Goal: Use online tool/utility

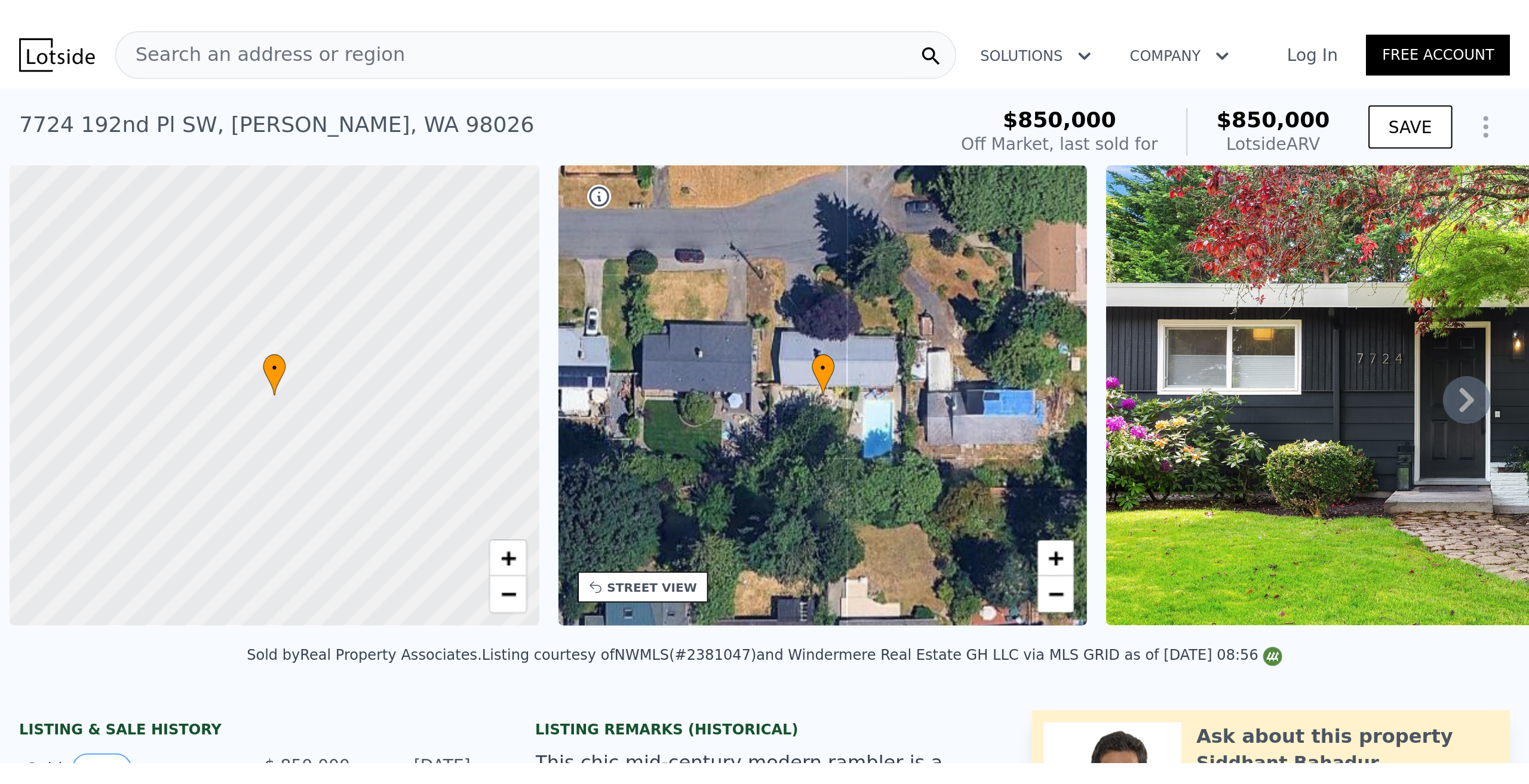
scroll to position [0, 5]
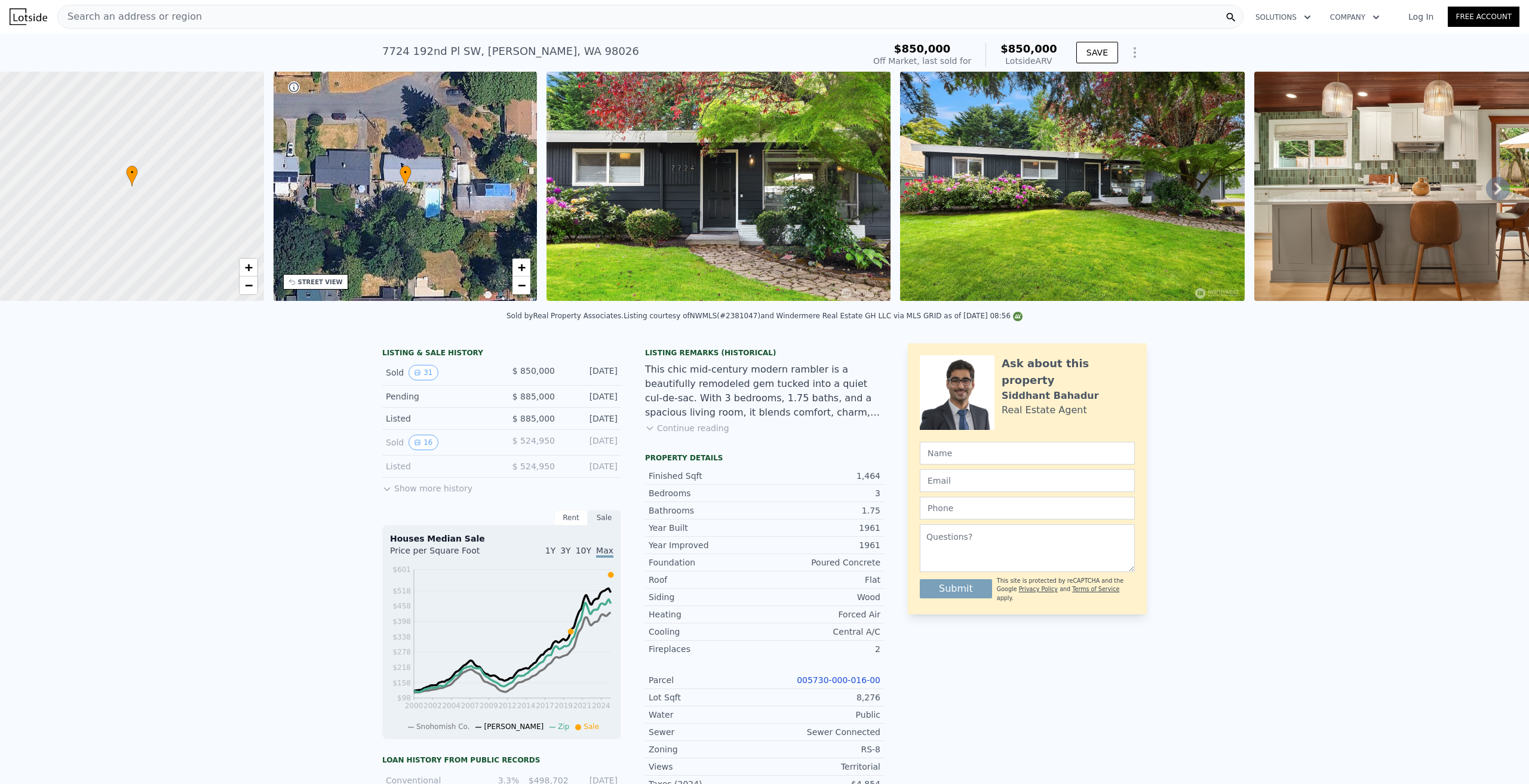
click at [762, 193] on icon at bounding box center [1498, 189] width 24 height 24
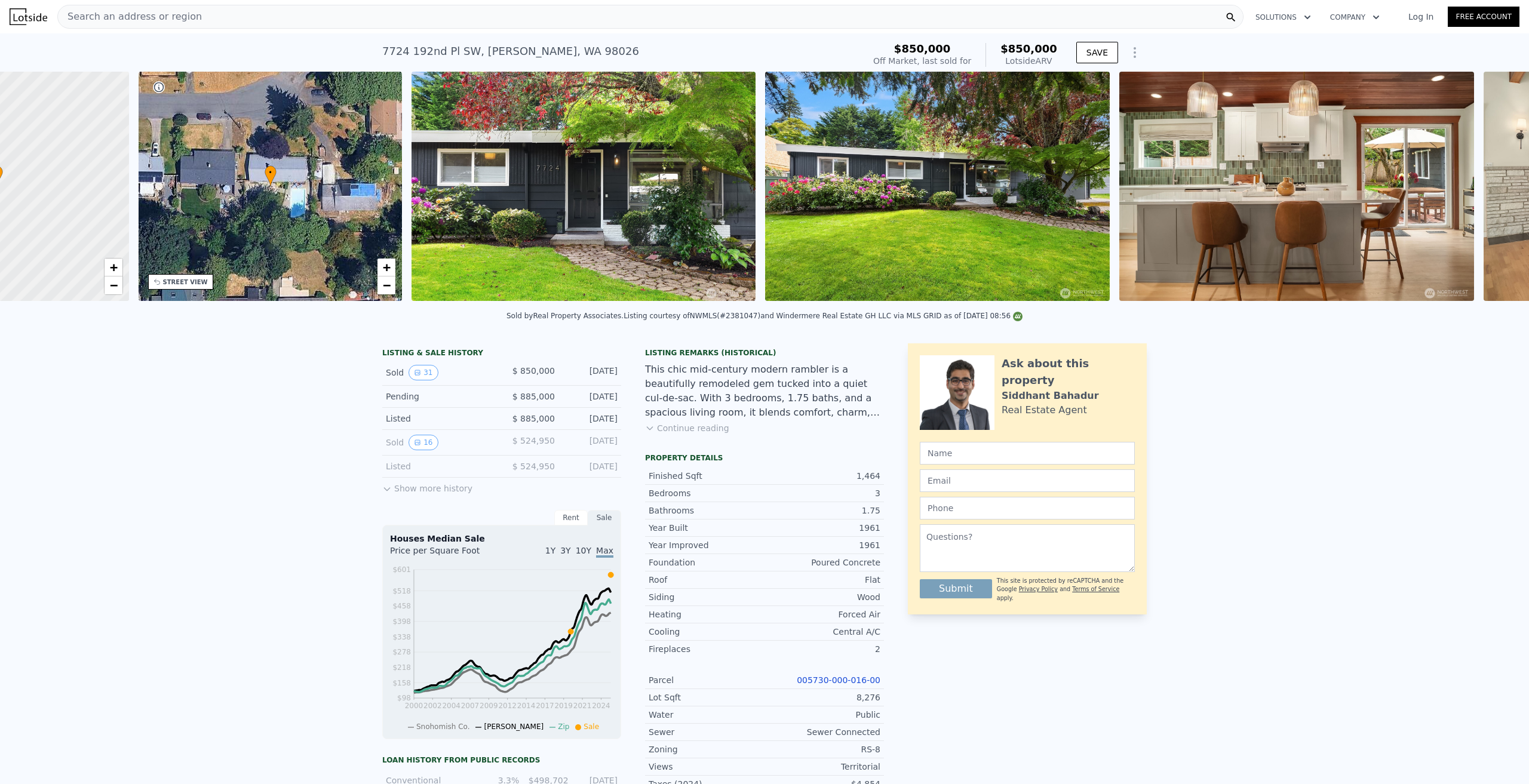
scroll to position [0, 277]
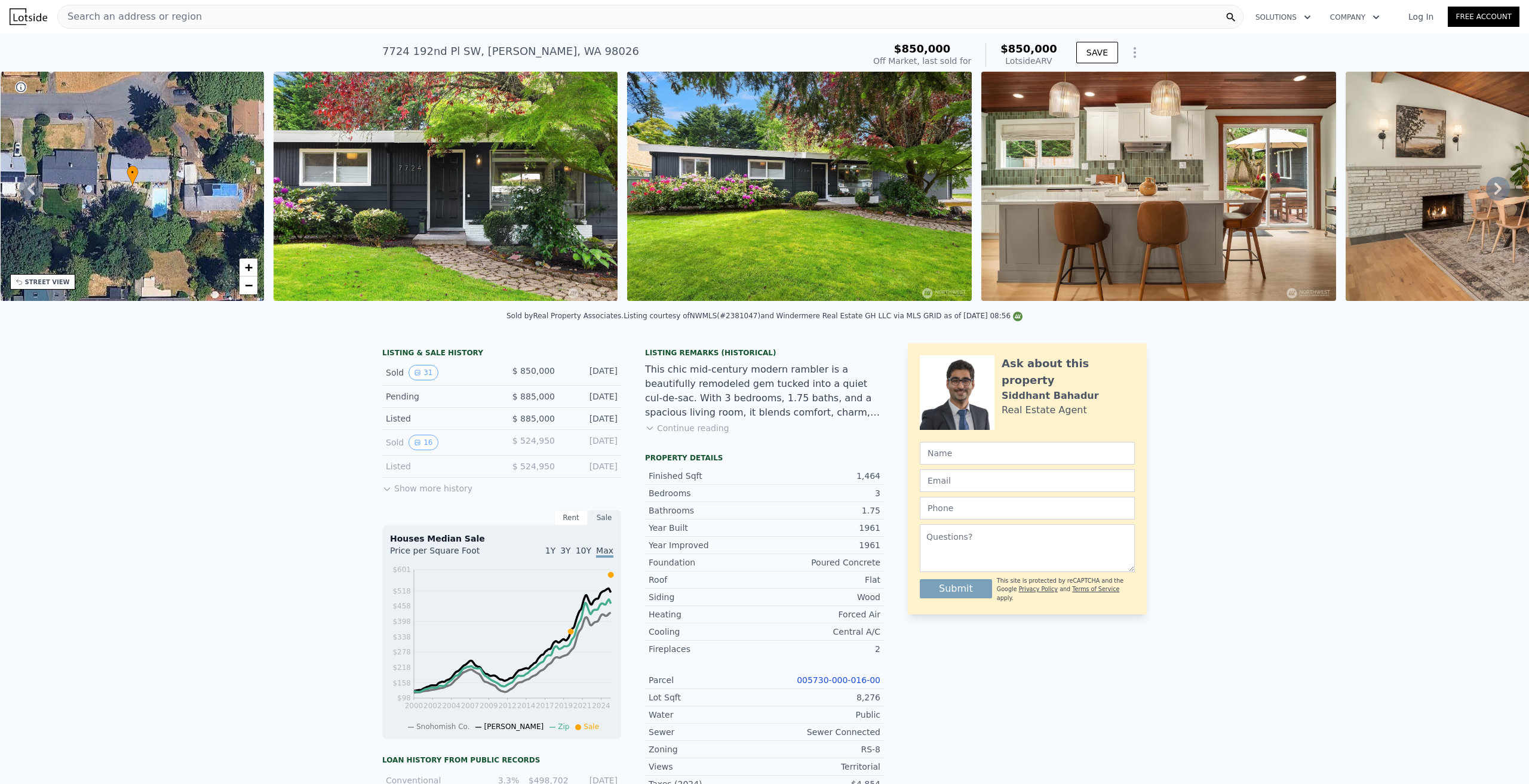
click at [762, 193] on icon at bounding box center [1498, 189] width 24 height 24
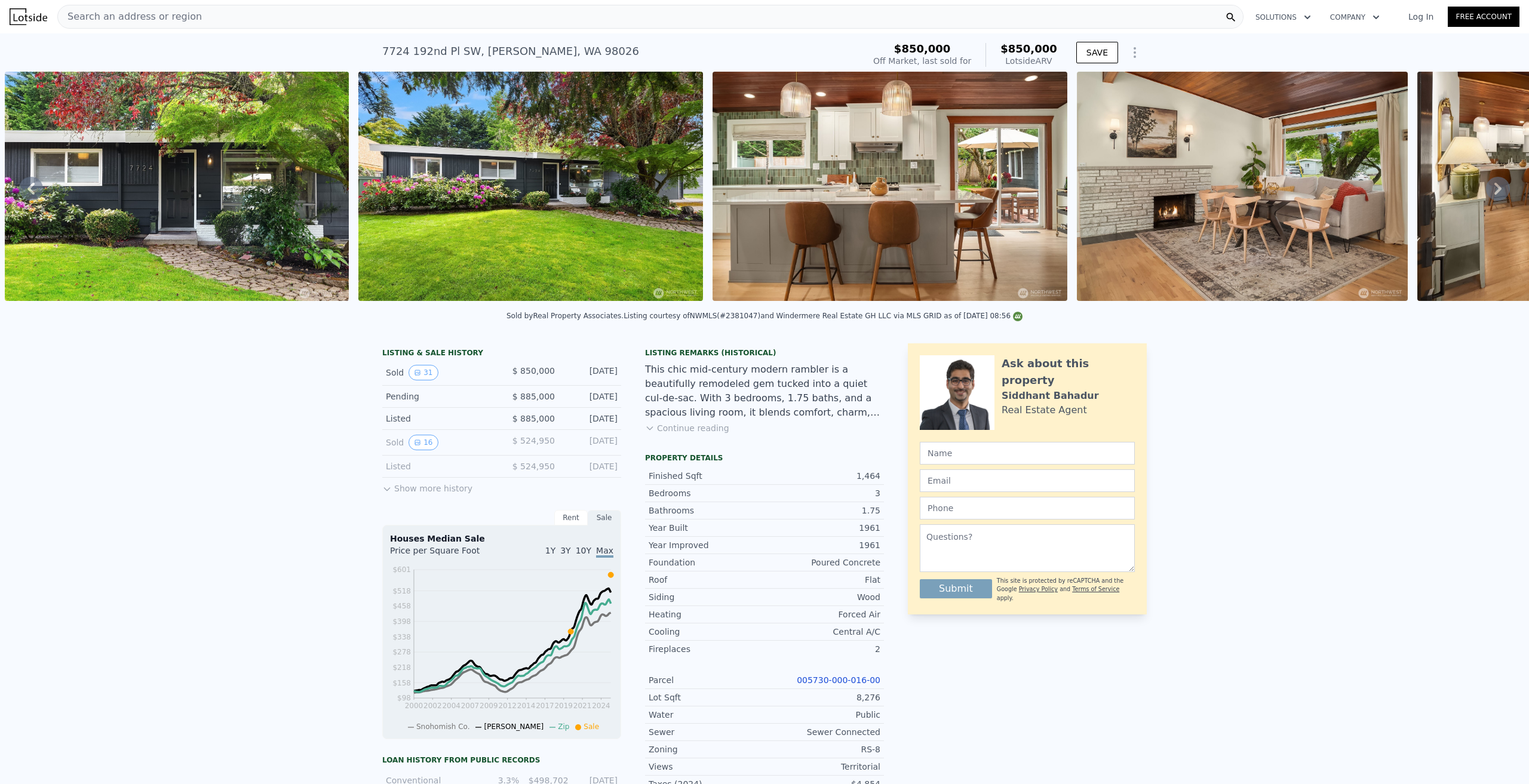
click at [762, 193] on icon at bounding box center [1498, 189] width 24 height 24
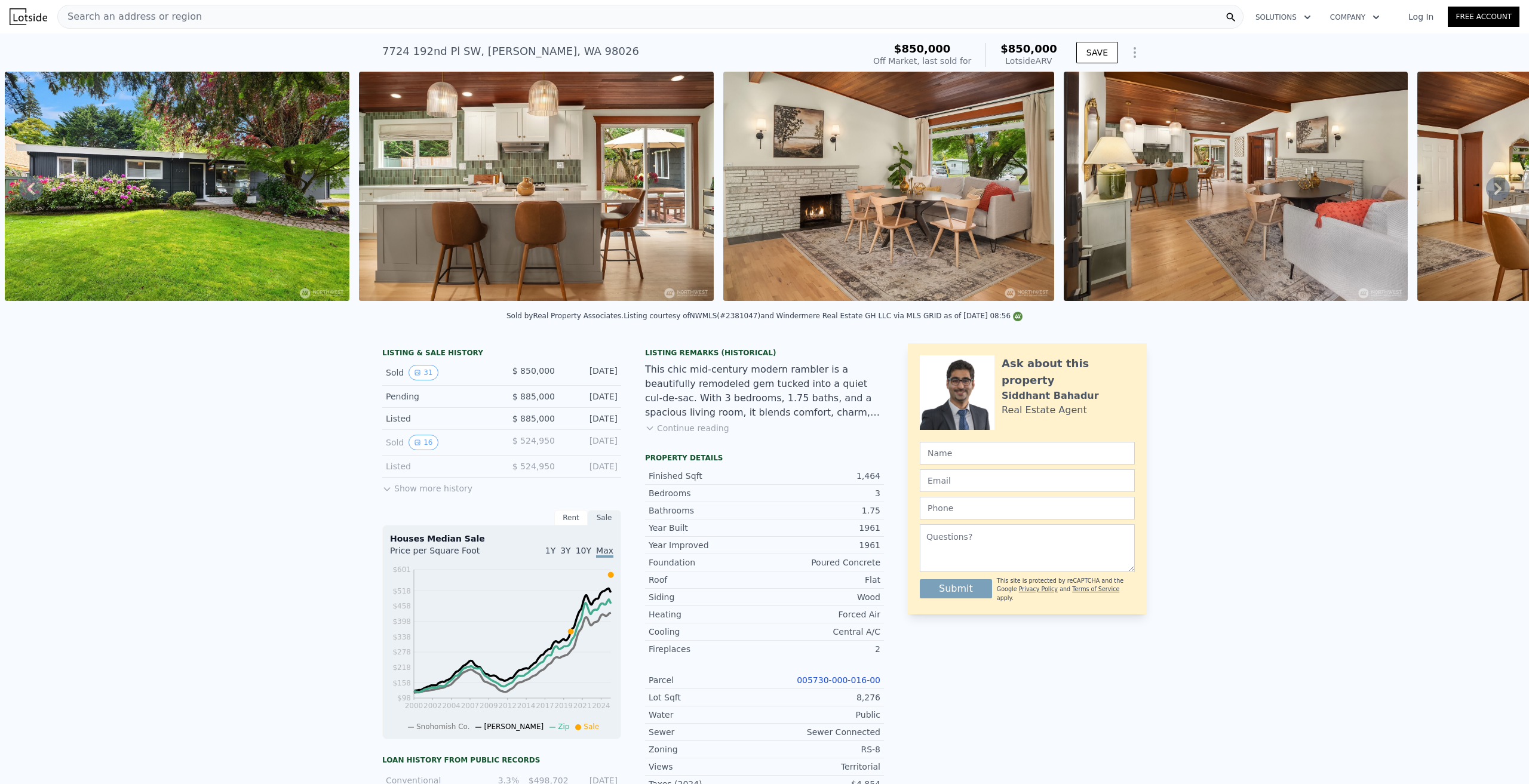
click at [762, 190] on icon at bounding box center [1498, 189] width 7 height 12
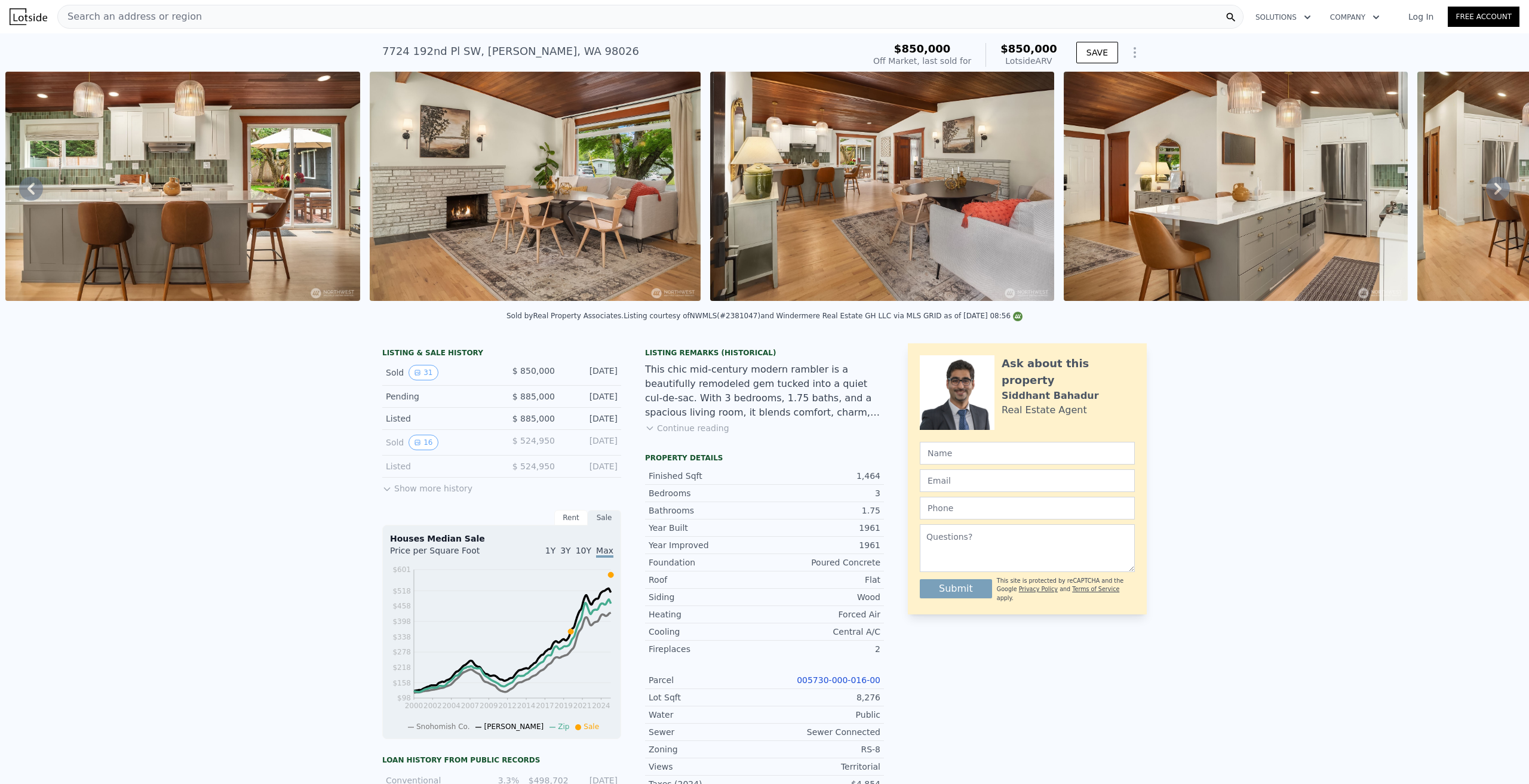
click at [762, 190] on icon at bounding box center [1498, 189] width 7 height 12
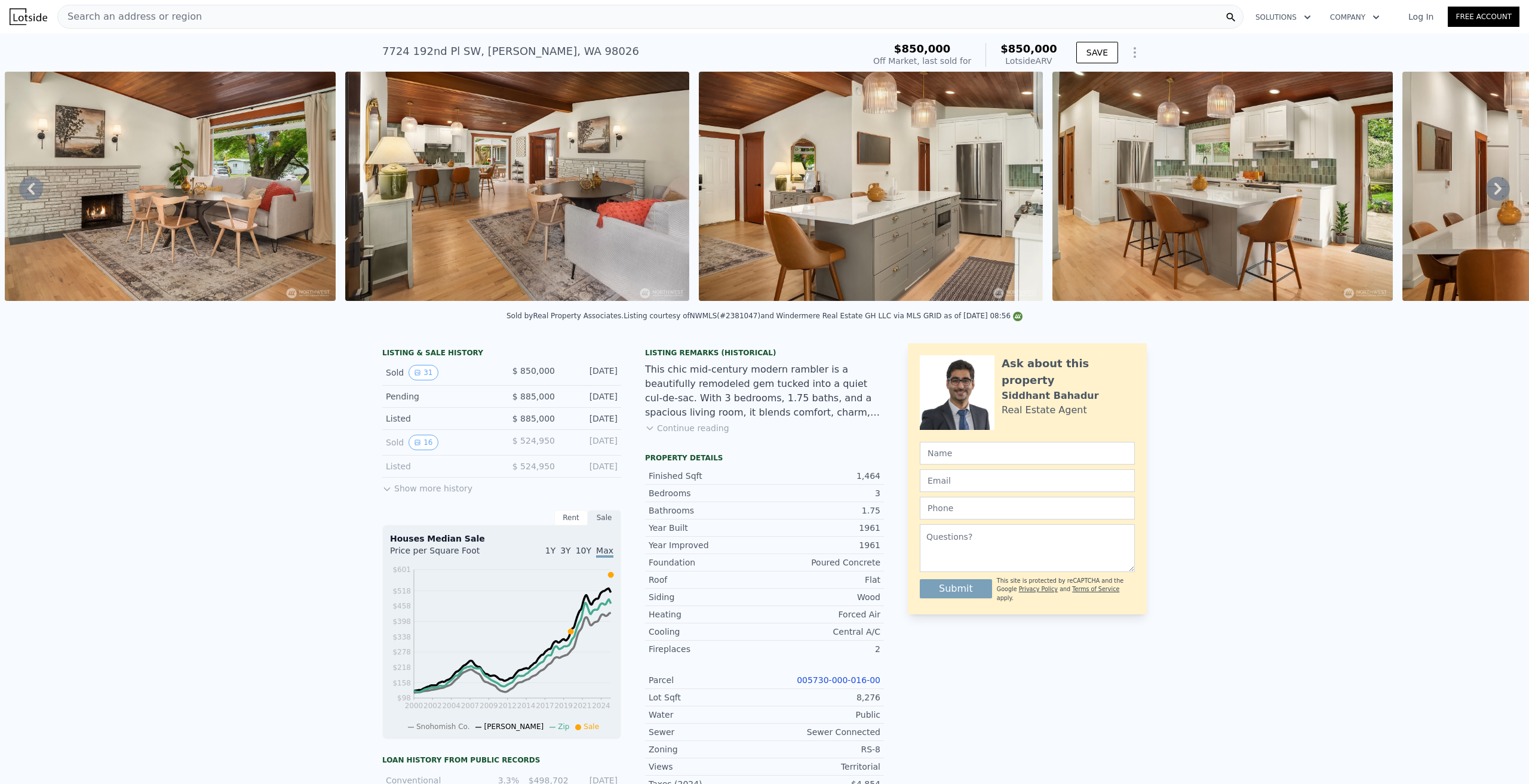
click at [762, 190] on icon at bounding box center [1498, 189] width 7 height 12
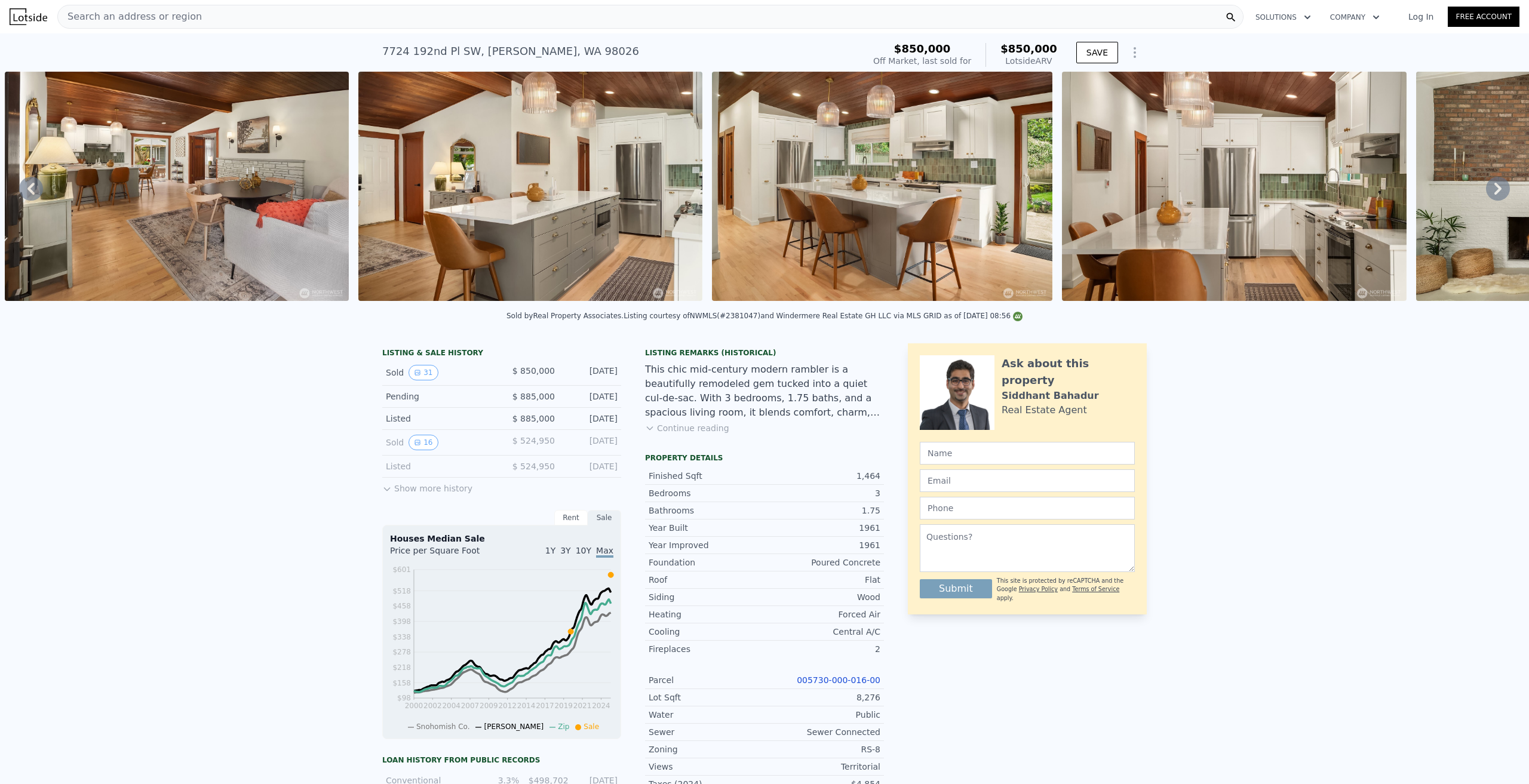
click at [762, 190] on icon at bounding box center [1498, 189] width 7 height 12
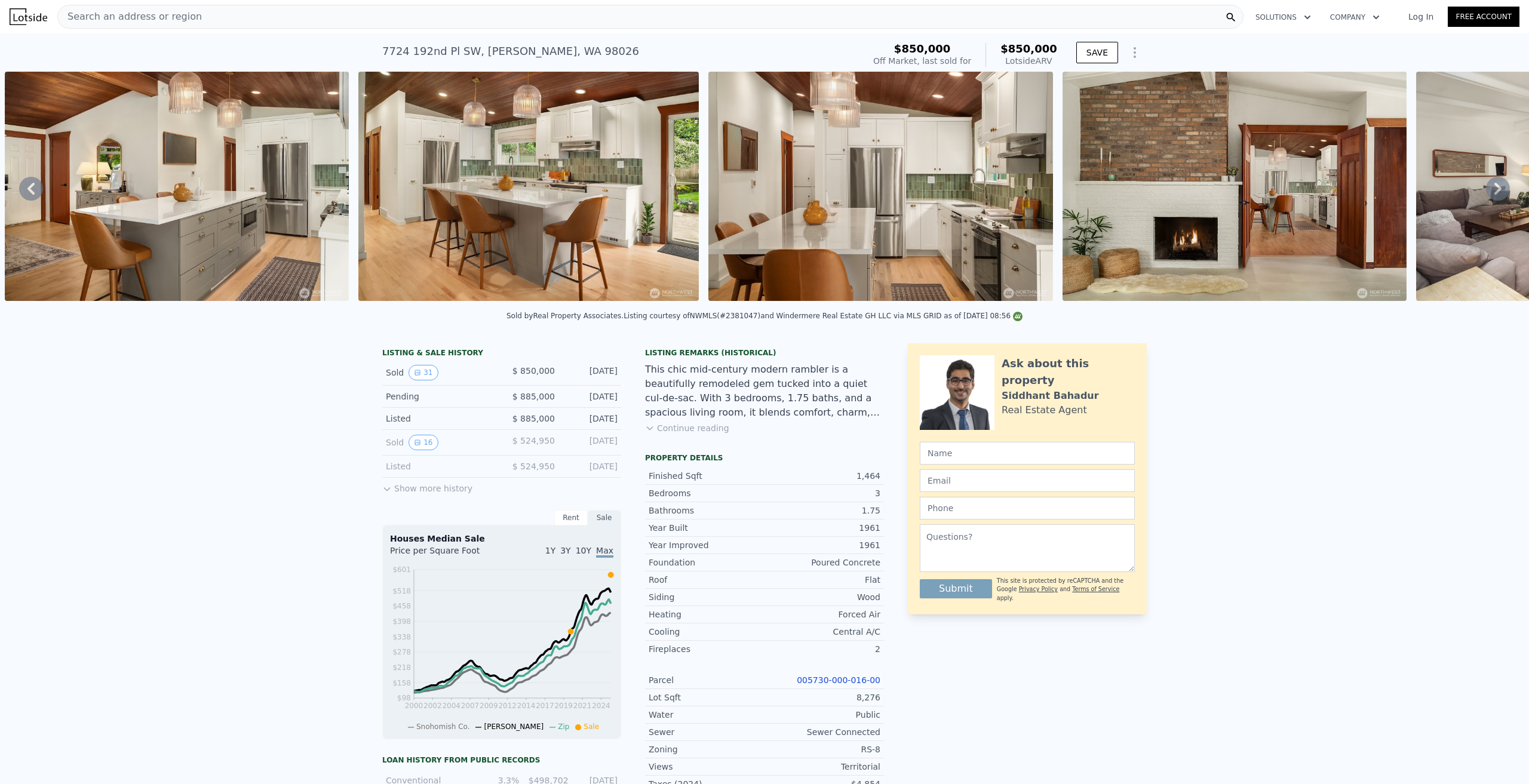
click at [762, 190] on icon at bounding box center [1498, 189] width 7 height 12
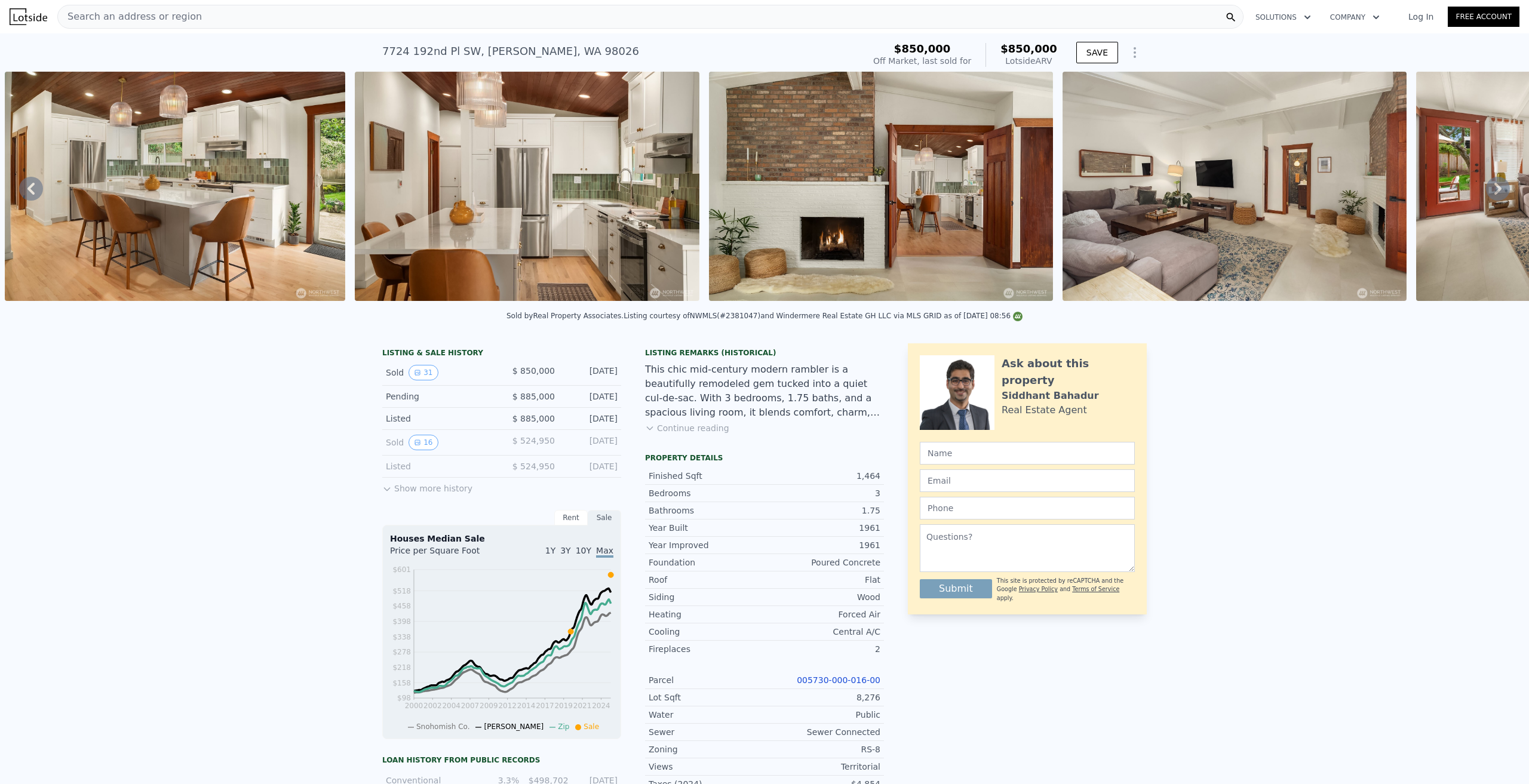
click at [762, 190] on icon at bounding box center [1498, 189] width 7 height 12
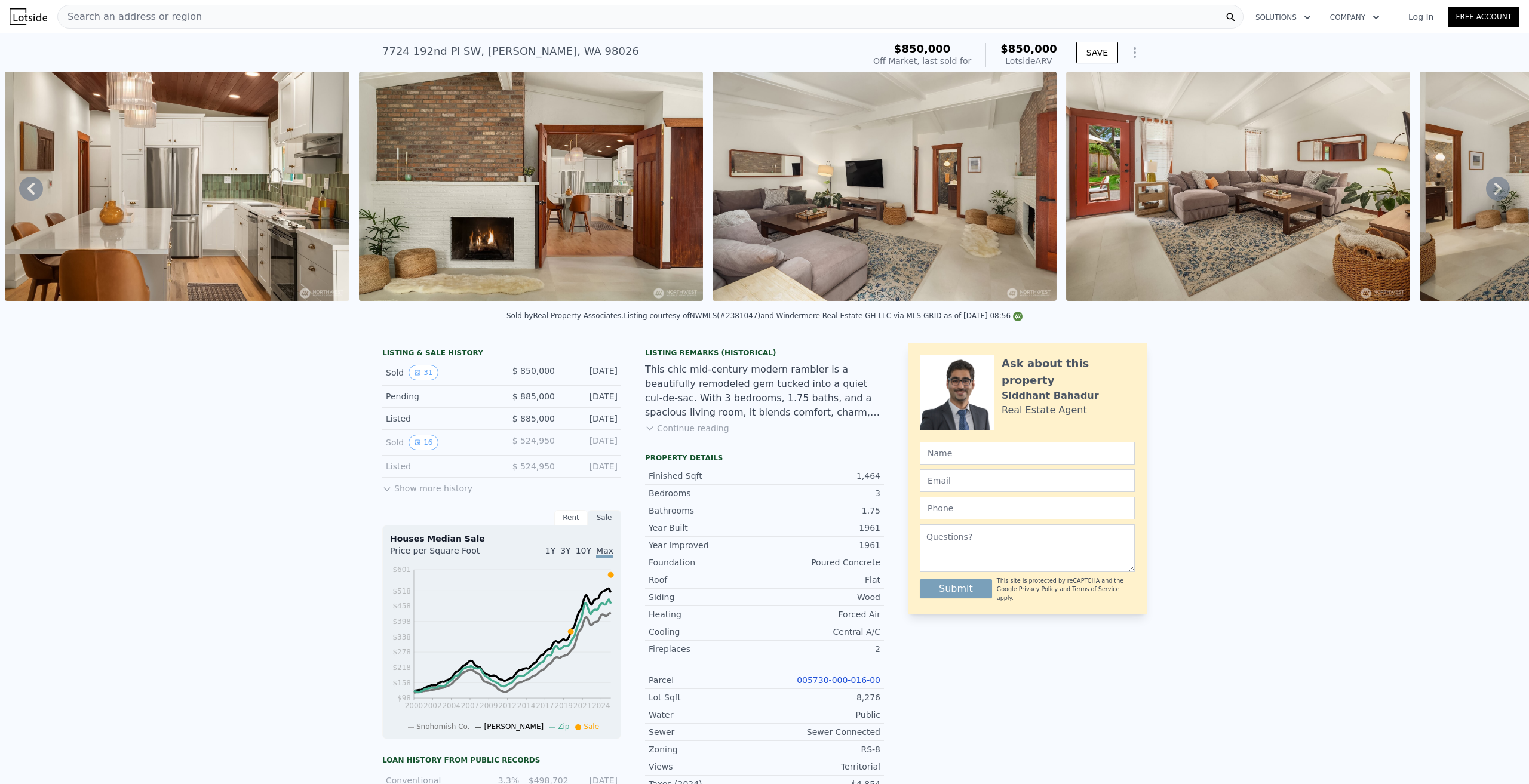
click at [762, 190] on icon at bounding box center [1498, 189] width 7 height 12
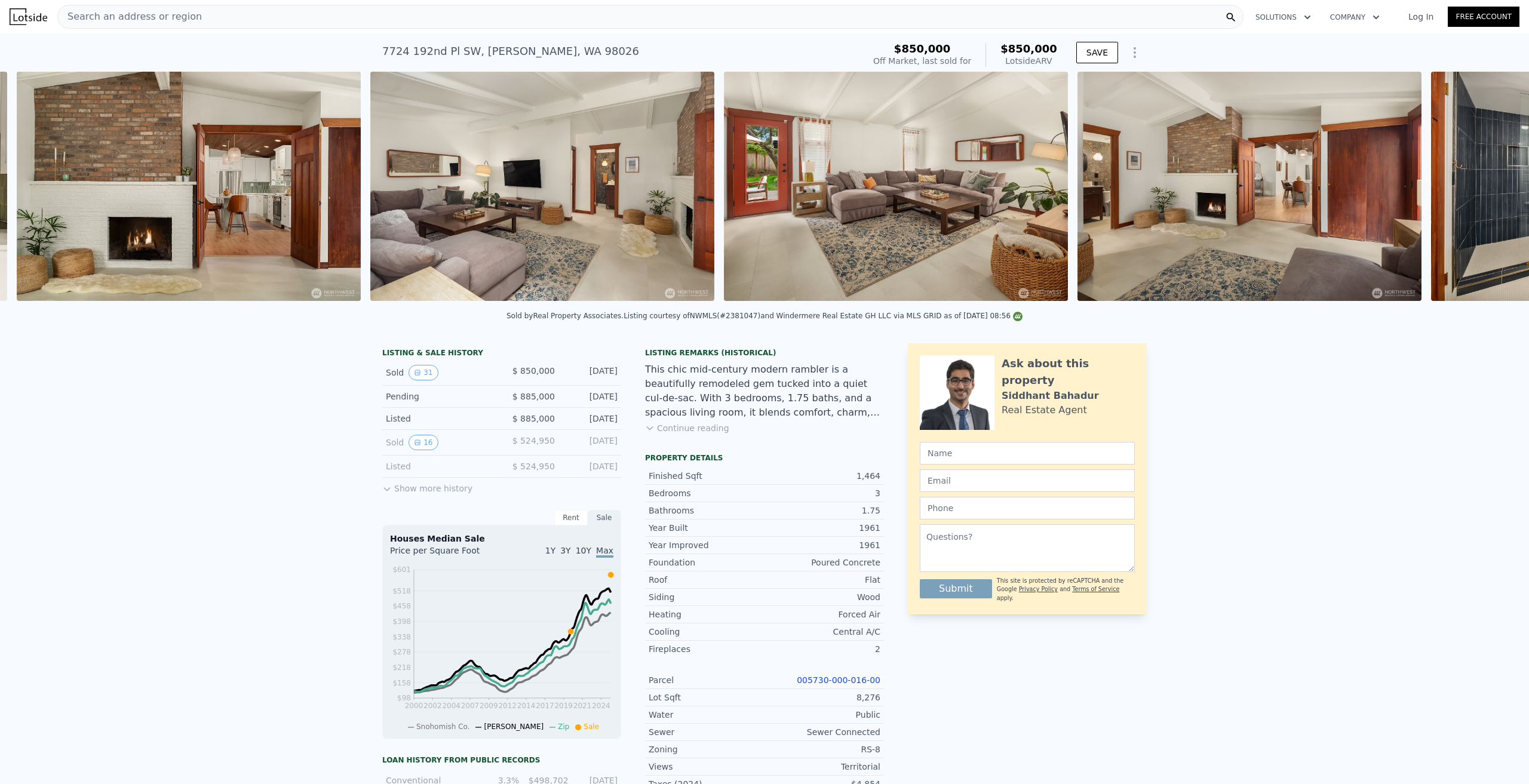
scroll to position [0, 3370]
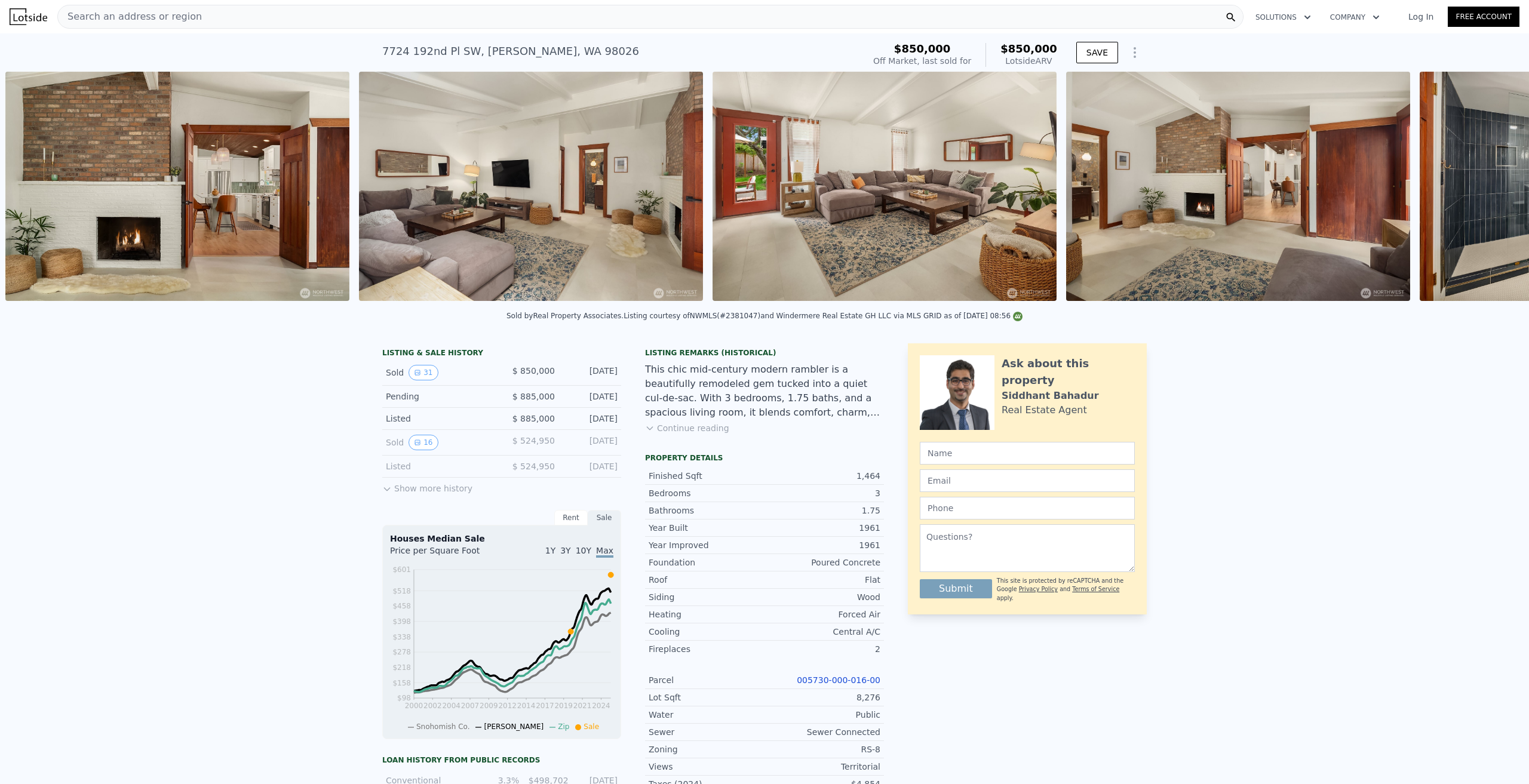
click at [762, 190] on div "• + − • + − STREET VIEW Loading... SATELLITE VIEW" at bounding box center [764, 189] width 1529 height 233
click at [762, 190] on icon at bounding box center [1498, 189] width 7 height 12
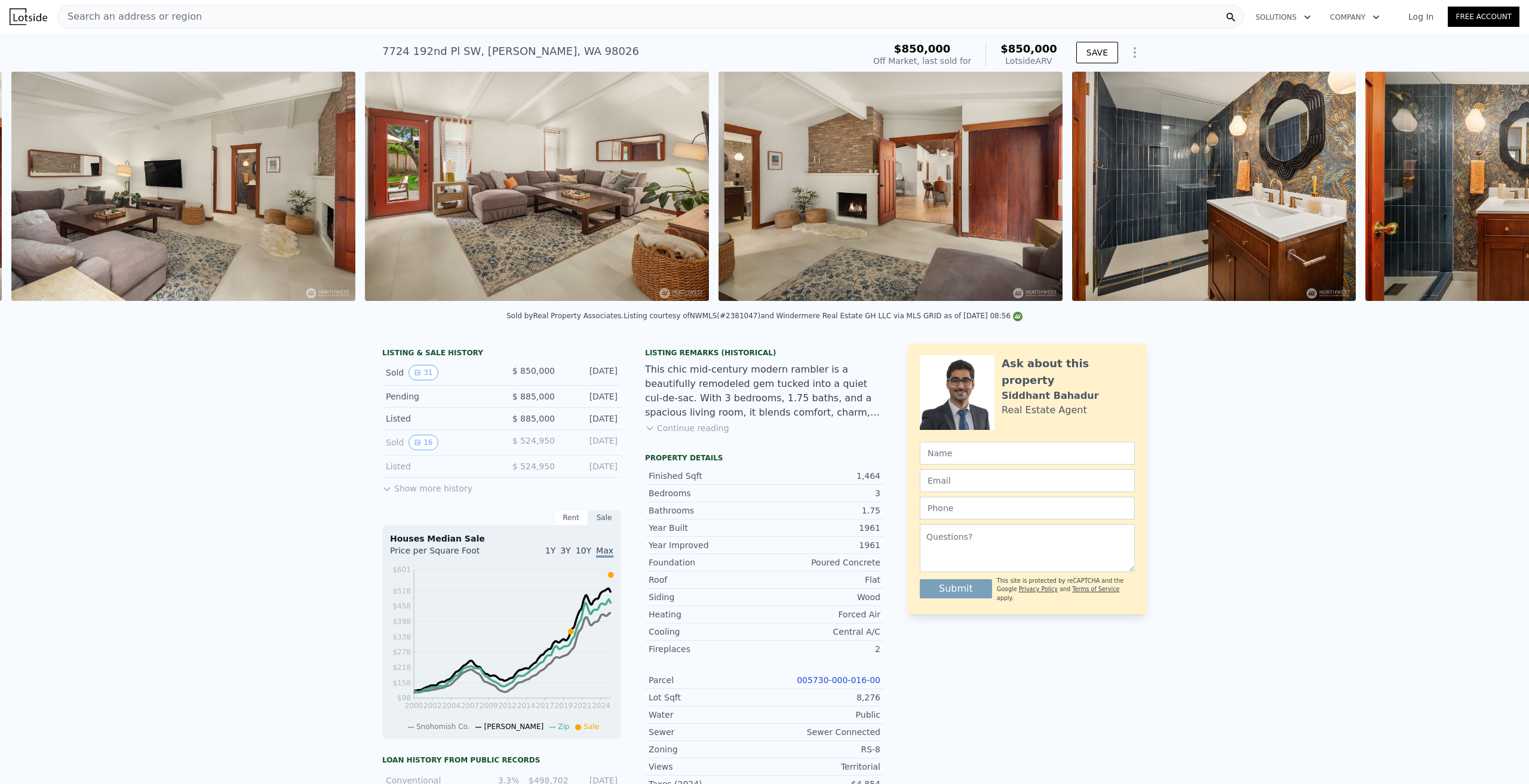
scroll to position [0, 3724]
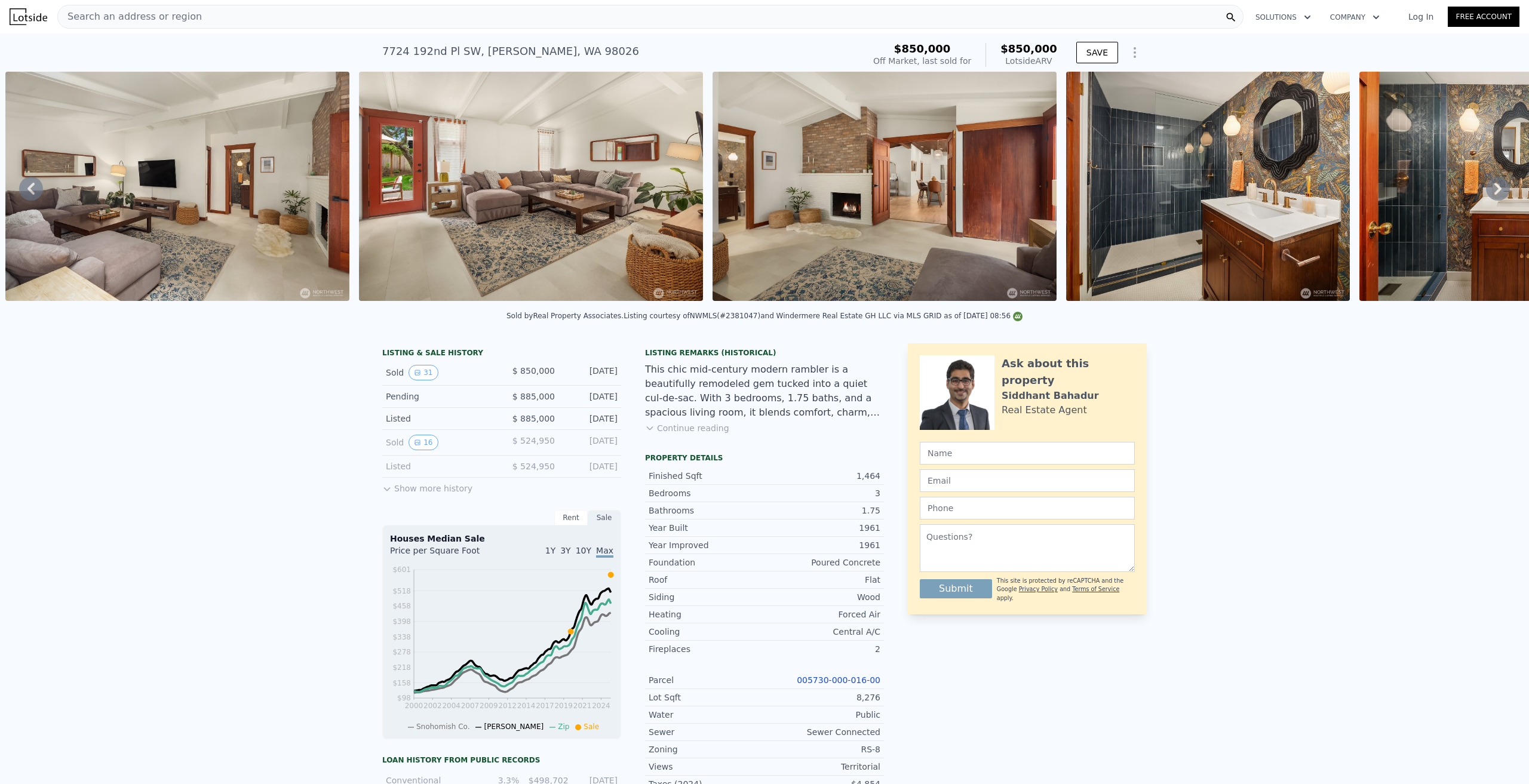
click at [762, 190] on icon at bounding box center [1498, 189] width 7 height 12
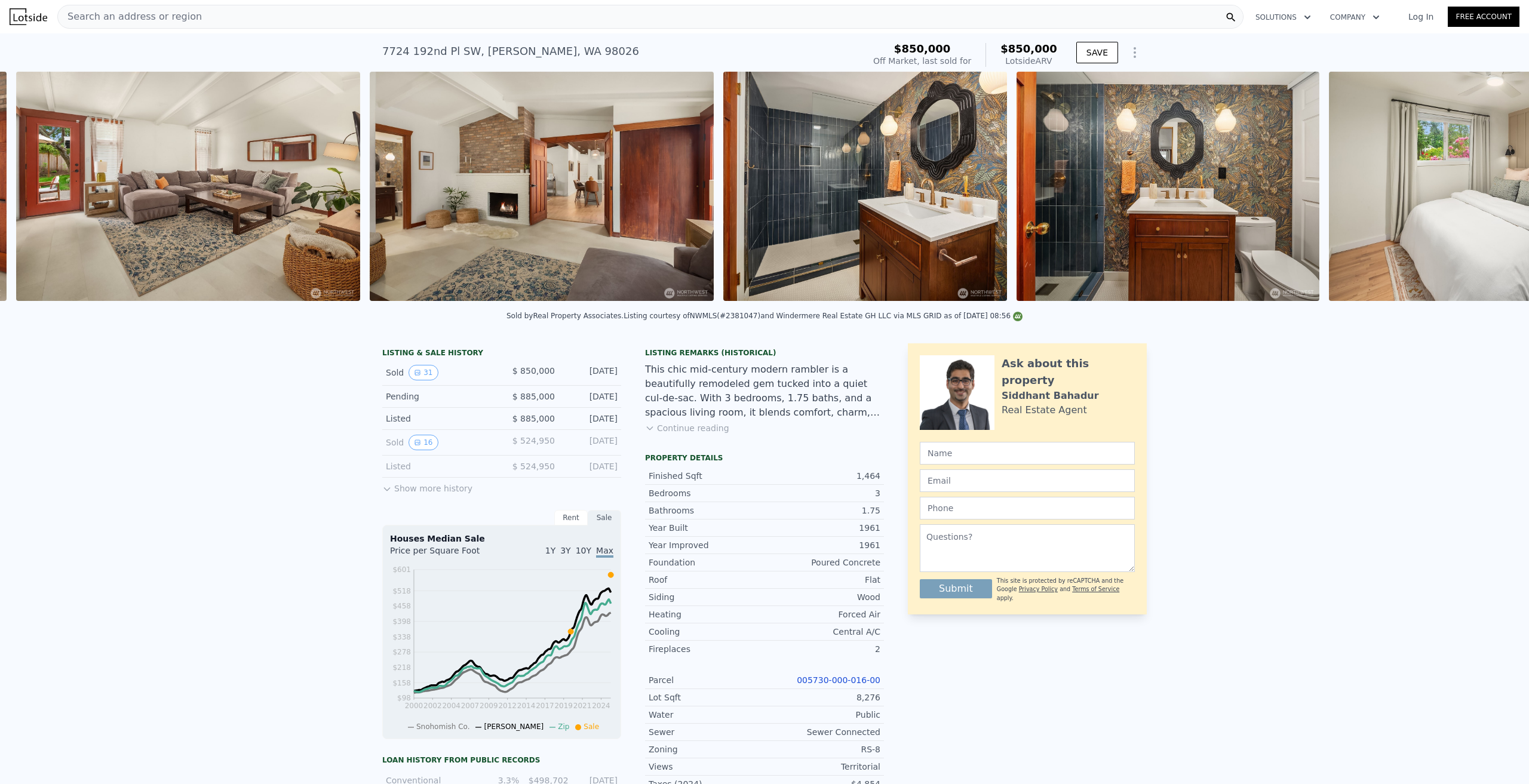
scroll to position [0, 4077]
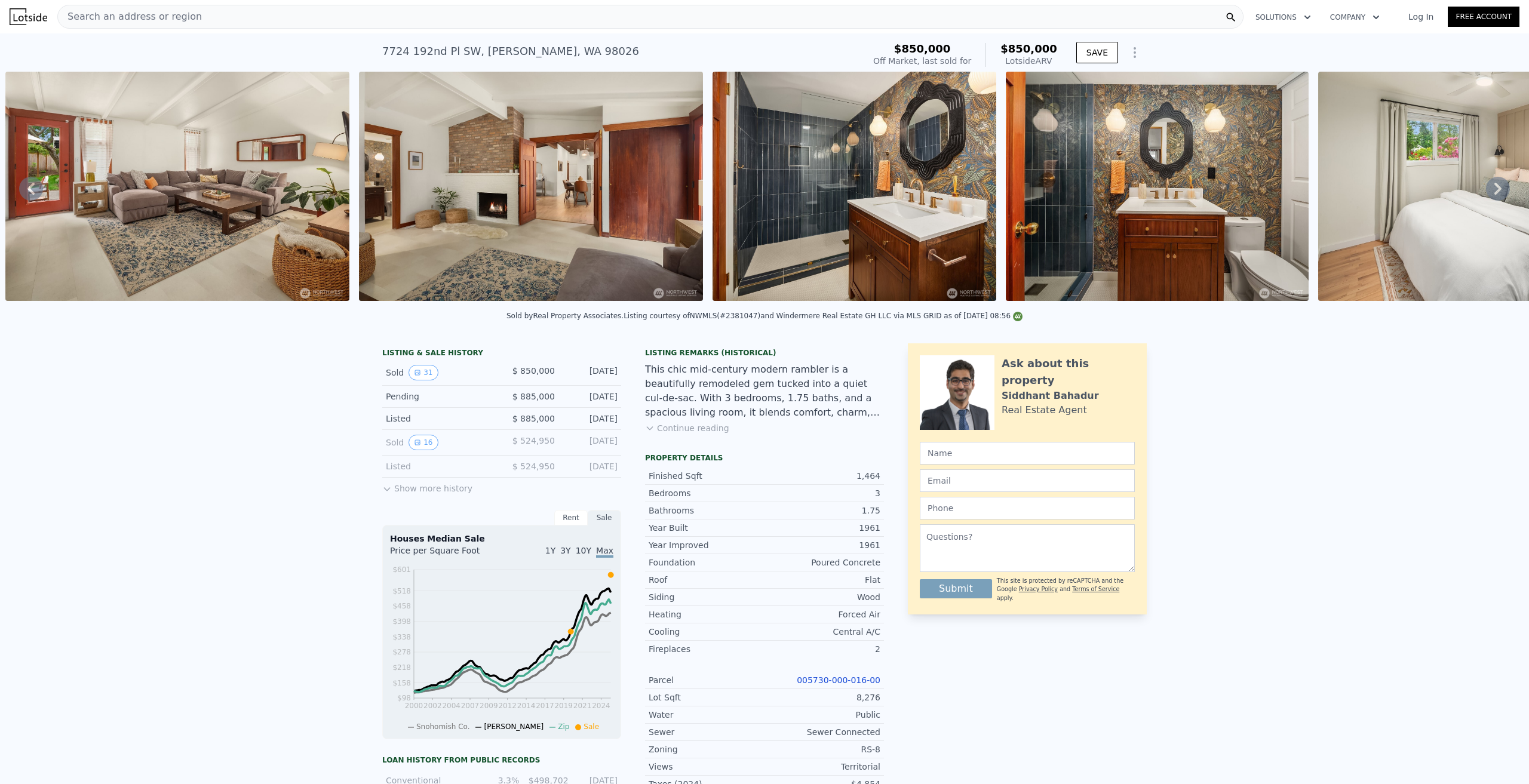
click at [762, 190] on icon at bounding box center [1498, 189] width 7 height 12
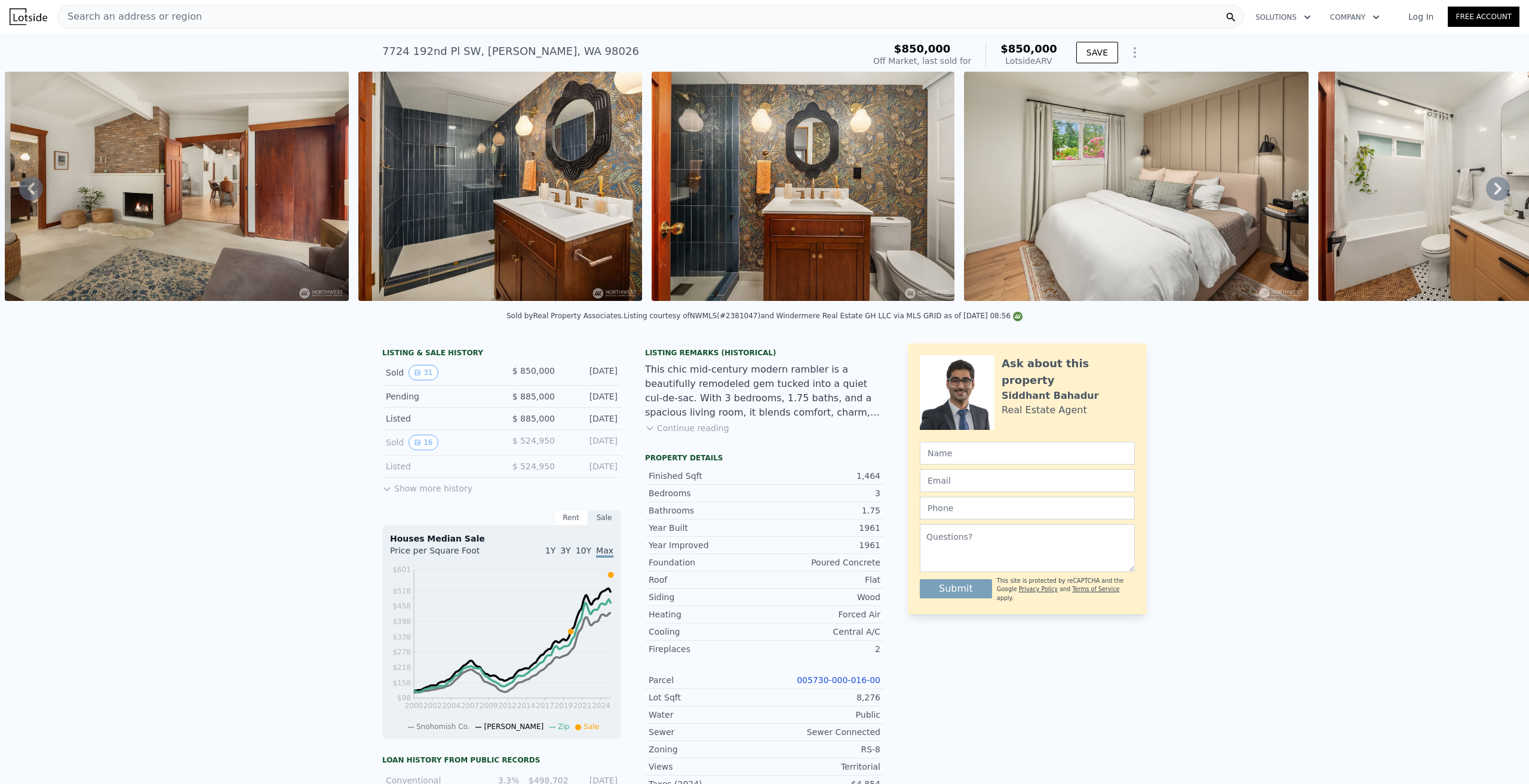
click at [762, 190] on icon at bounding box center [1498, 189] width 7 height 12
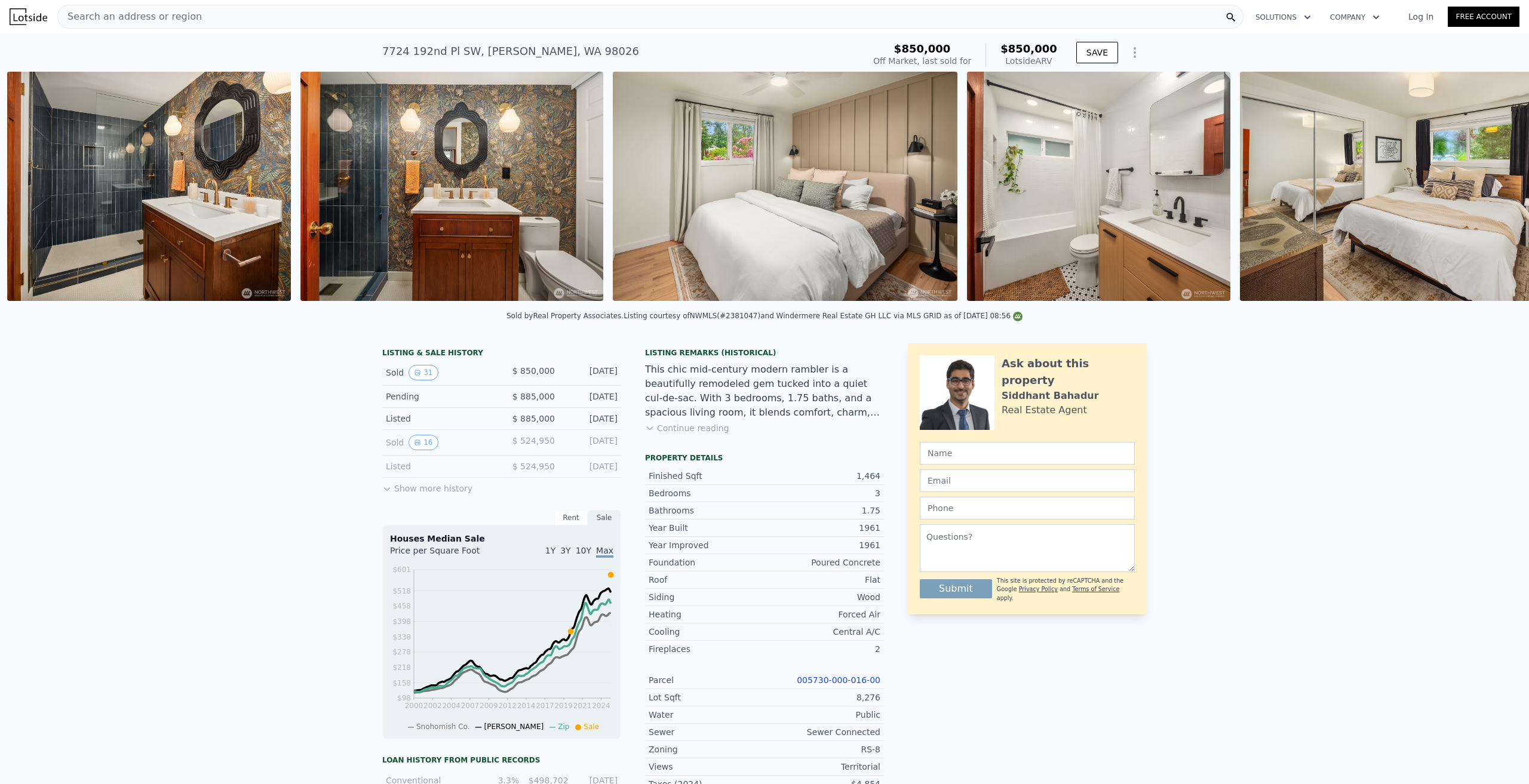
scroll to position [0, 4785]
